Goal: Understand process/instructions: Learn how to perform a task or action

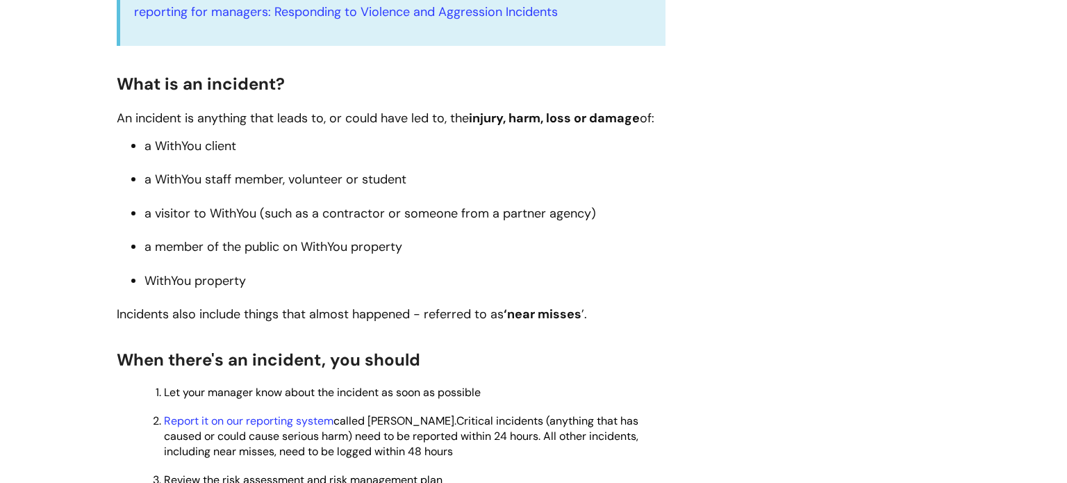
scroll to position [570, 0]
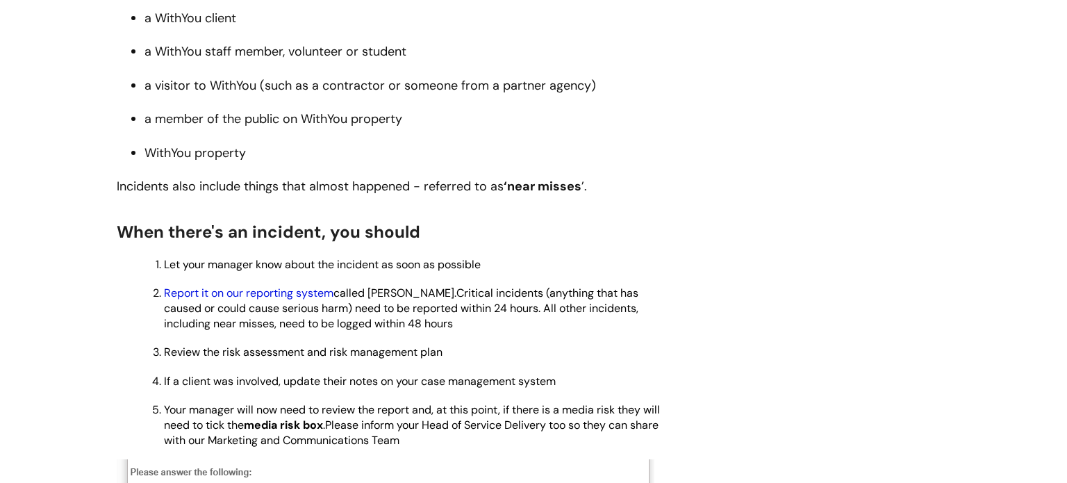
click at [307, 293] on link "Report it on our reporting system" at bounding box center [249, 293] width 170 height 15
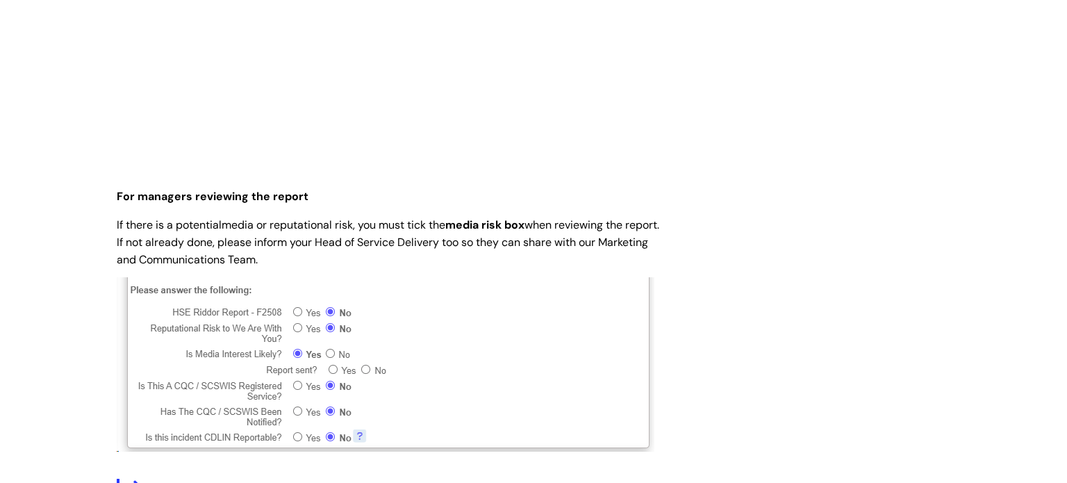
scroll to position [912, 0]
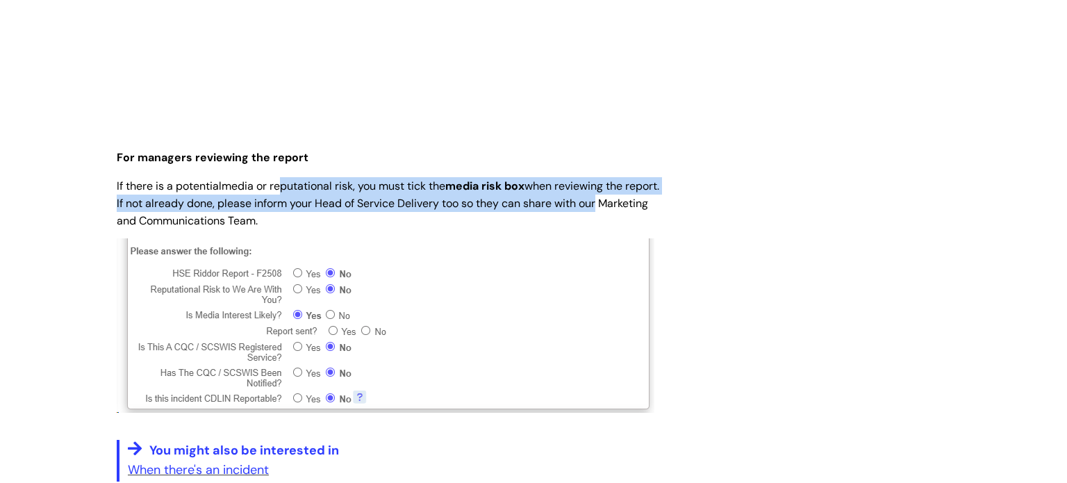
drag, startPoint x: 286, startPoint y: 190, endPoint x: 682, endPoint y: 201, distance: 396.2
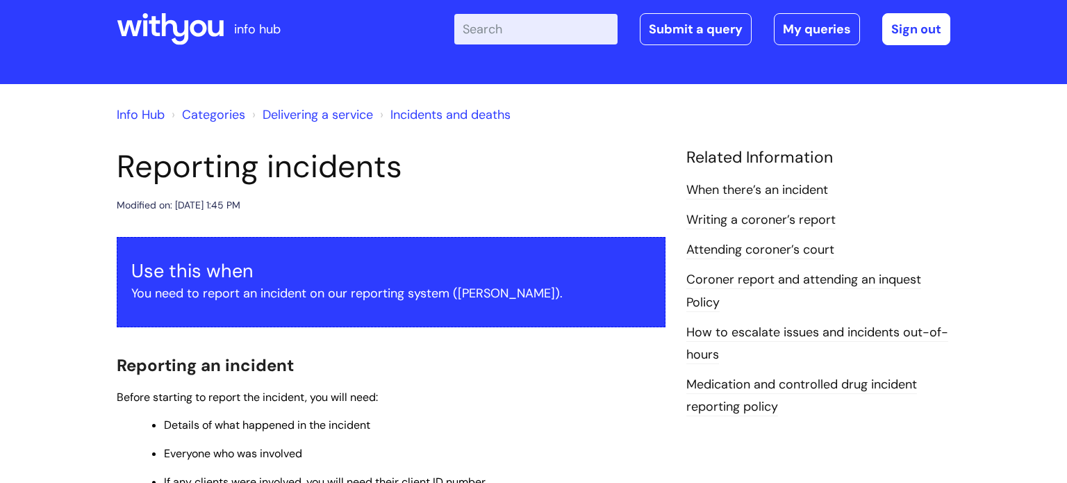
scroll to position [0, 0]
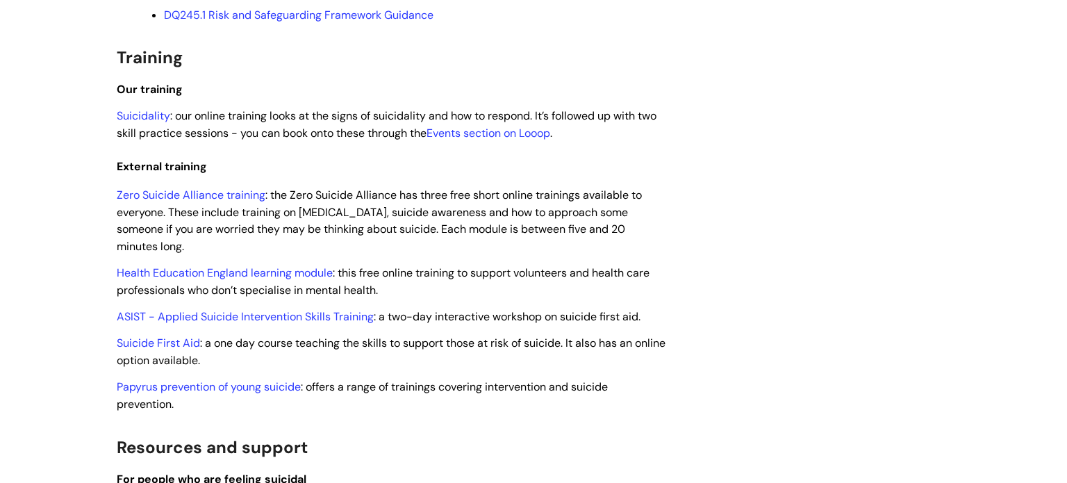
scroll to position [1026, 0]
